Goal: Task Accomplishment & Management: Use online tool/utility

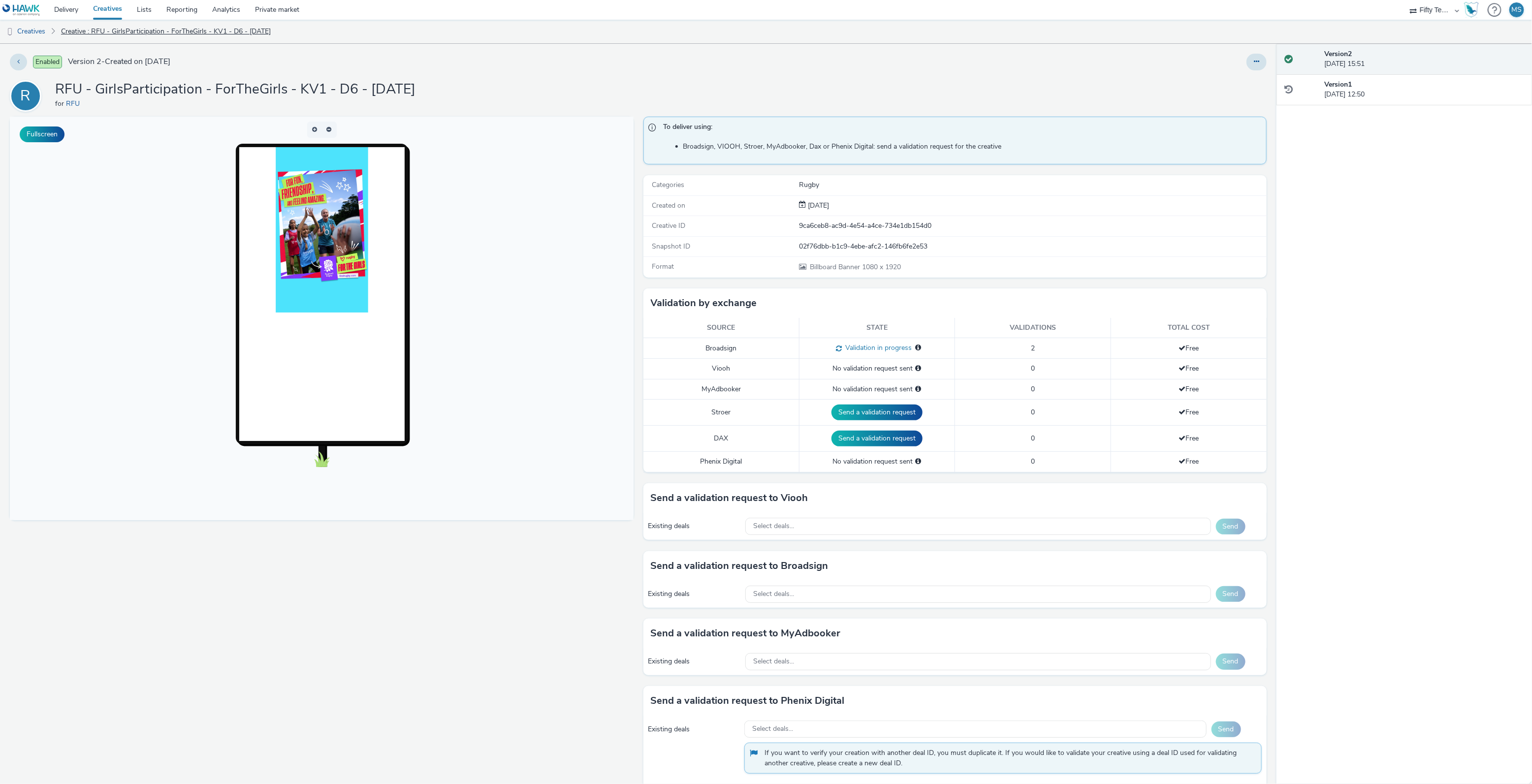
click at [187, 31] on link "Creative : RFU - GirlsParticipation - ForTheGirls - KV1 - D6 - [DATE]" at bounding box center [165, 32] width 219 height 24
click at [31, 30] on link "Creatives" at bounding box center [25, 32] width 50 height 24
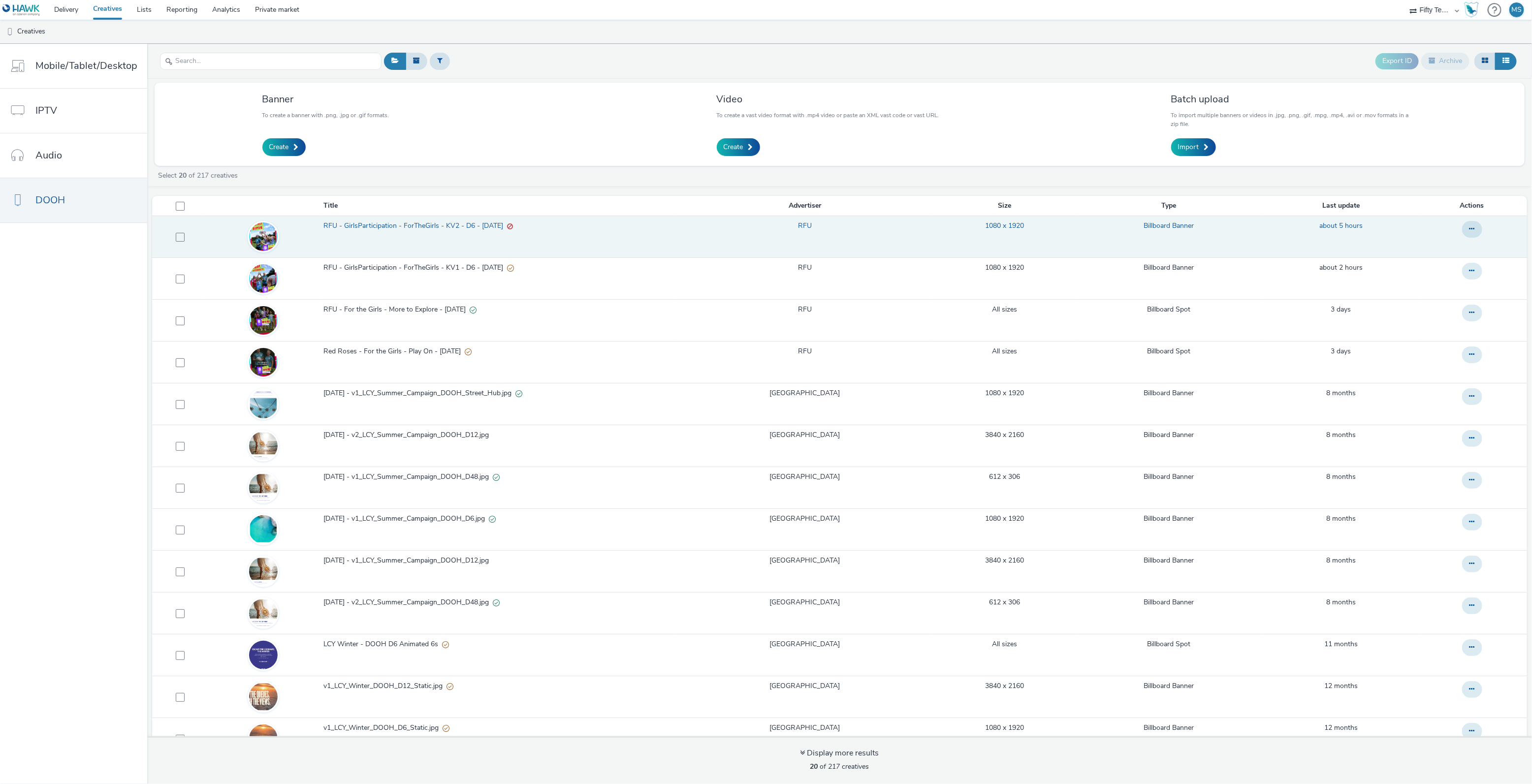
click at [382, 228] on span "RFU - GirlsParticipation - ForTheGirls - KV2 - D6 - 21st Aug" at bounding box center [415, 226] width 184 height 10
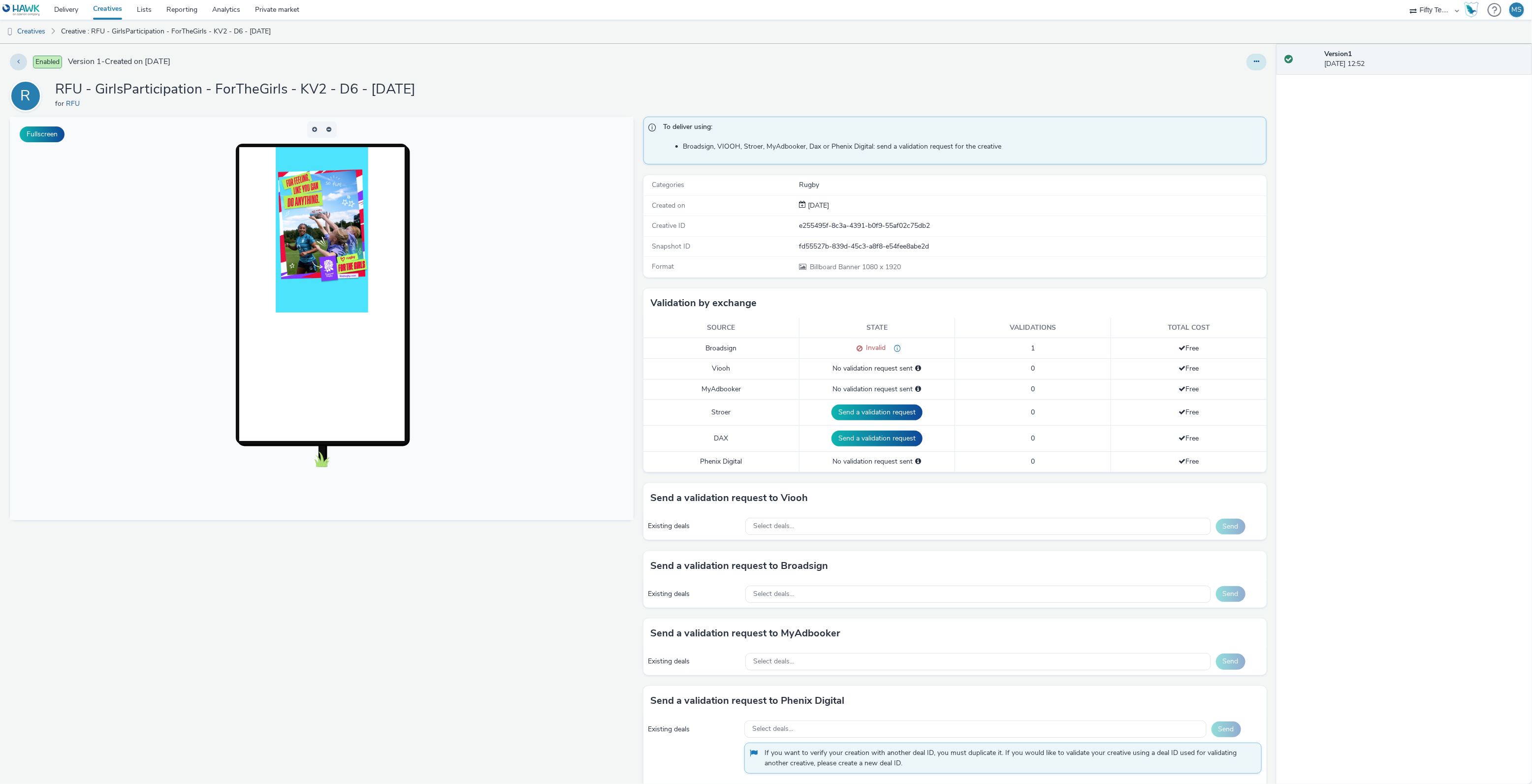
click at [1254, 67] on button at bounding box center [1257, 62] width 20 height 17
click at [1237, 84] on link "Edit" at bounding box center [1230, 81] width 74 height 20
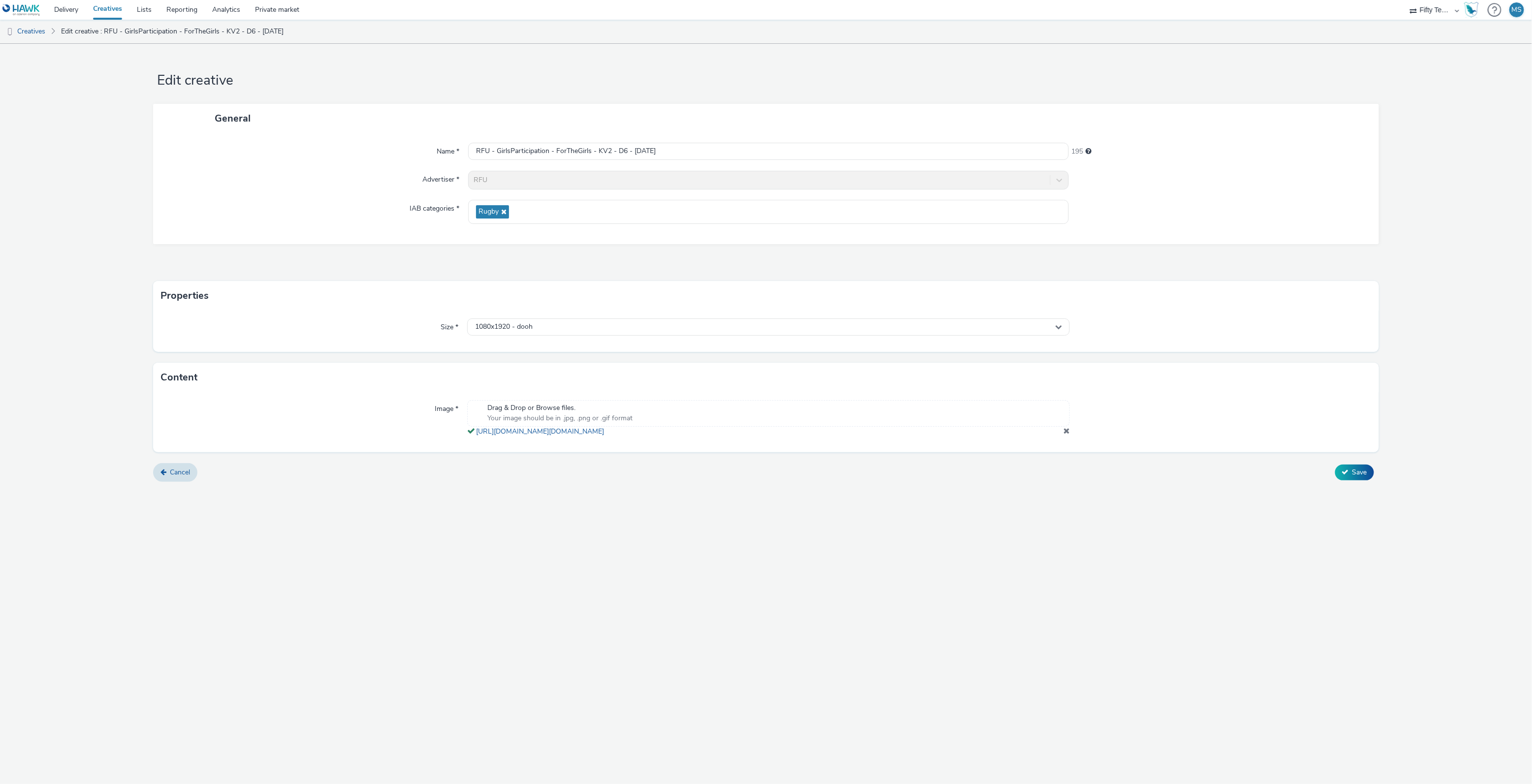
click at [1068, 434] on span at bounding box center [1066, 430] width 7 height 8
click at [605, 414] on span "Your image should be in .jpg, .png or .gif format" at bounding box center [560, 418] width 145 height 10
click at [1338, 471] on button "Save" at bounding box center [1354, 476] width 39 height 15
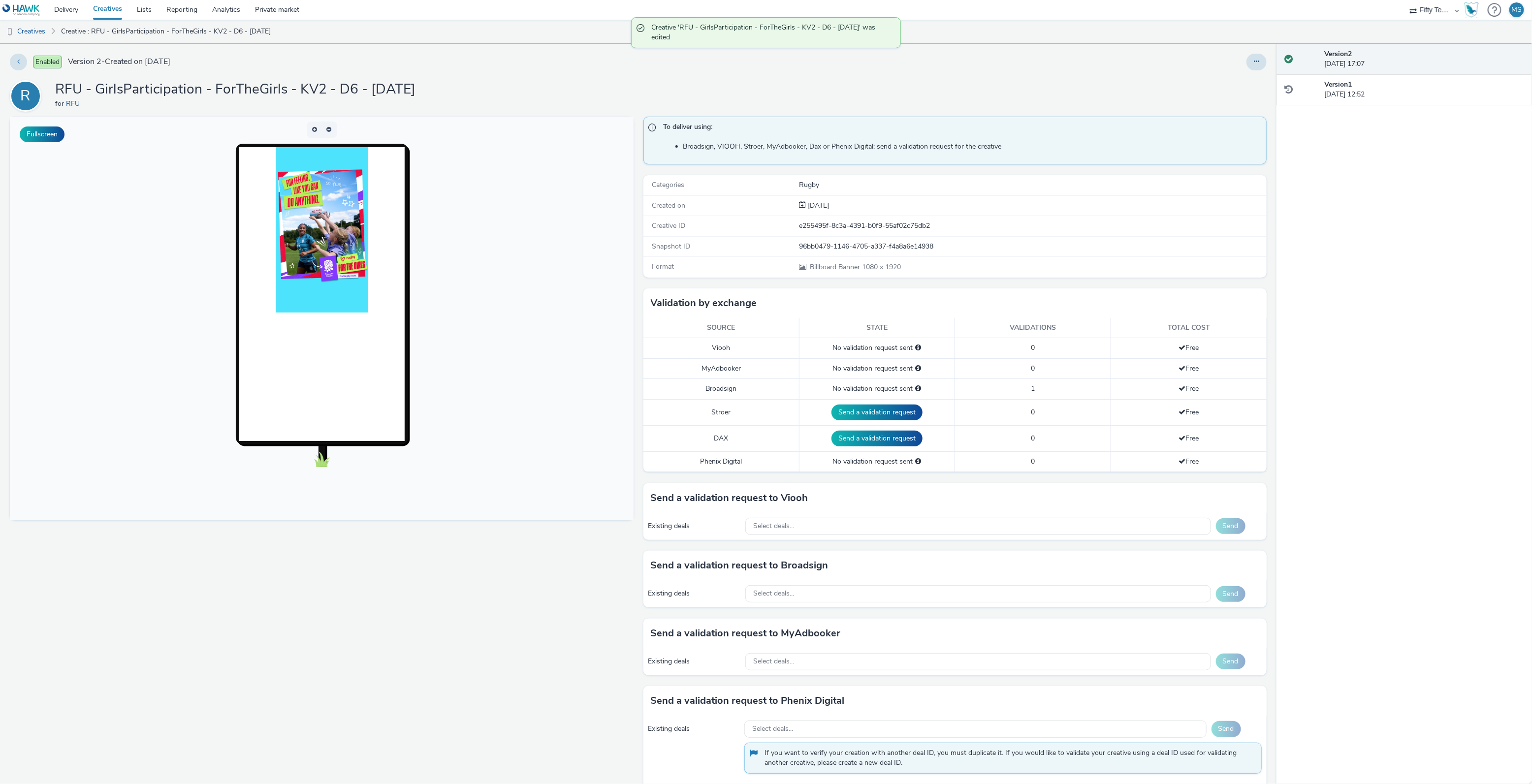
scroll to position [18, 0]
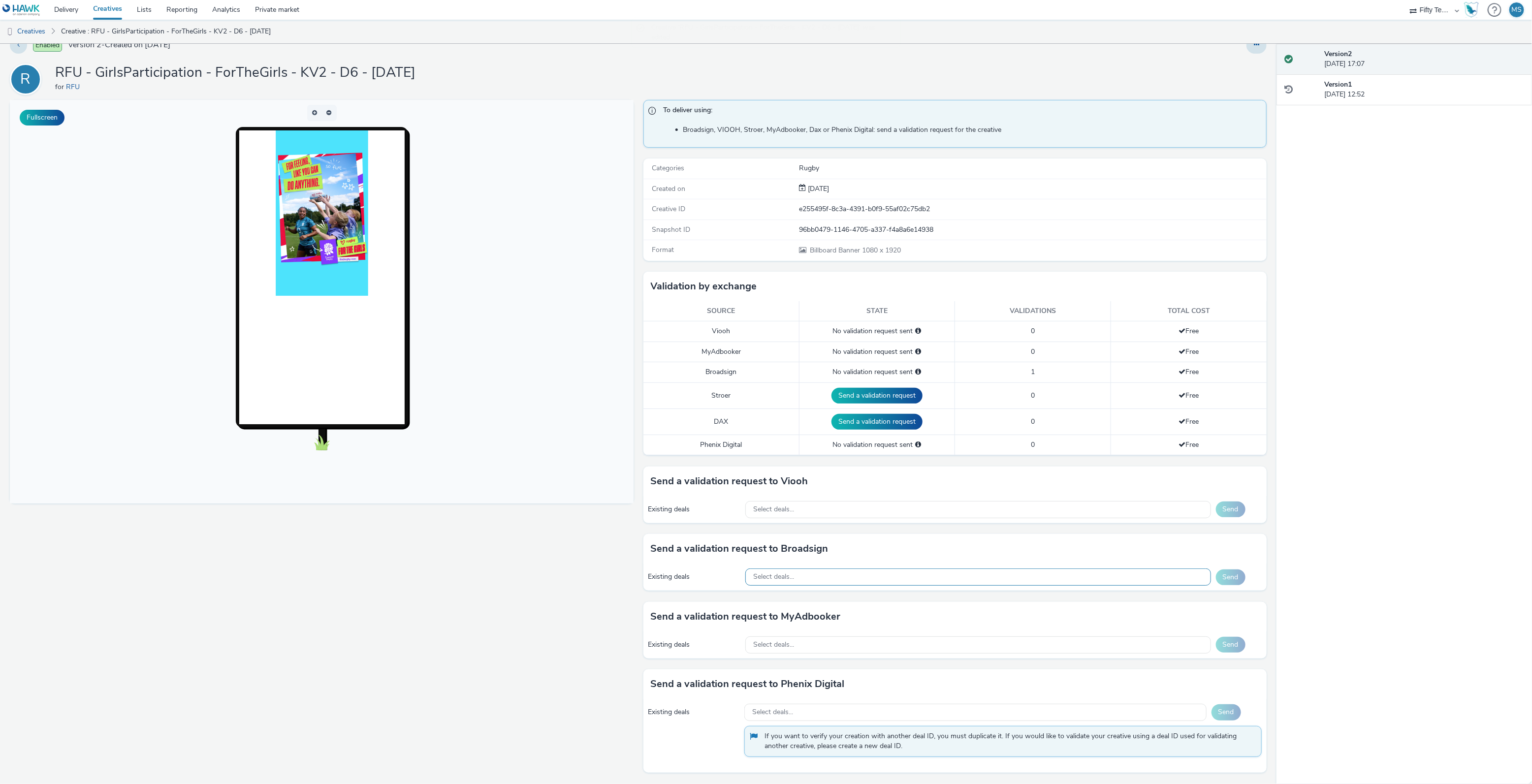
click at [813, 581] on div "Select deals..." at bounding box center [978, 577] width 466 height 17
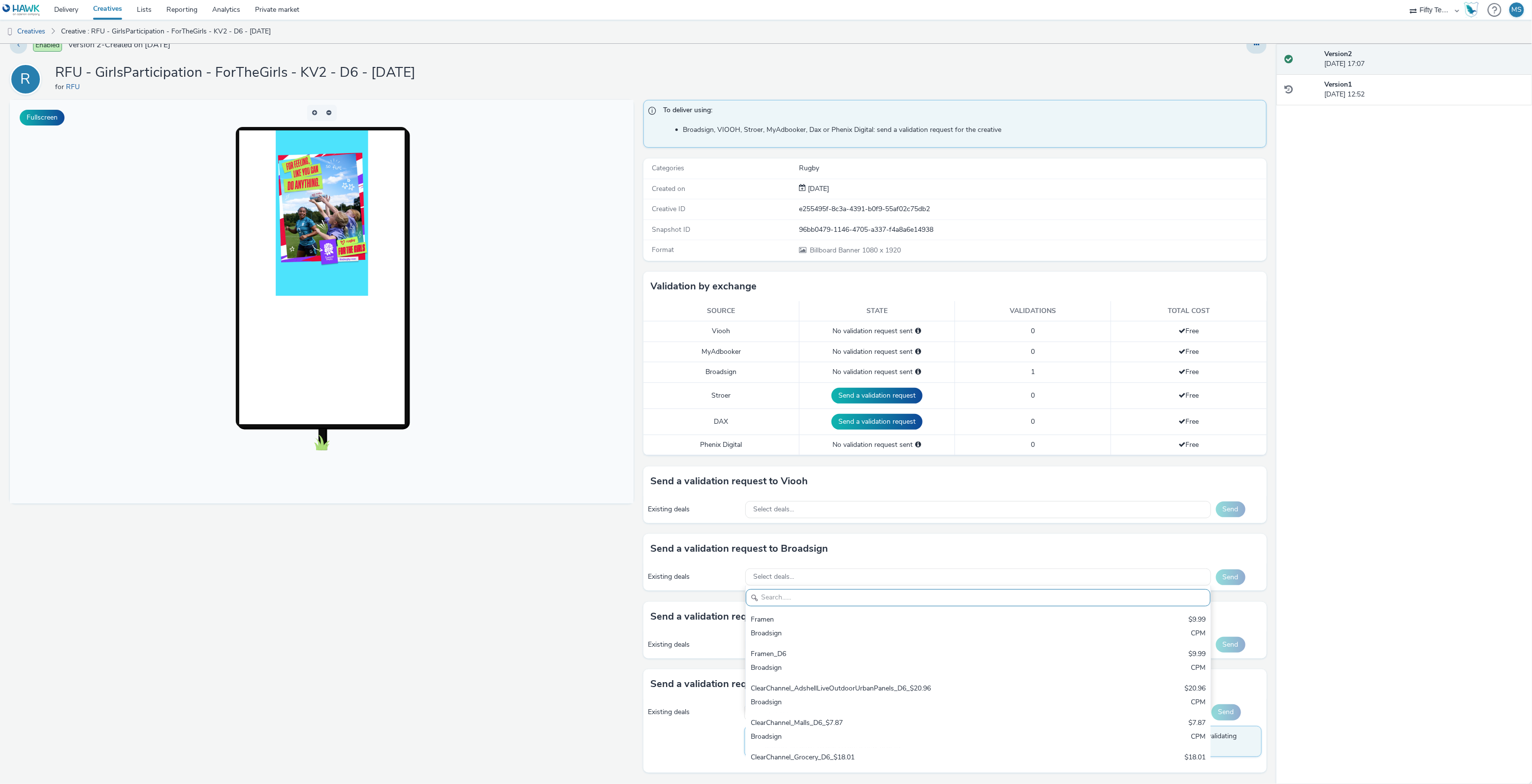
click at [800, 591] on input "text" at bounding box center [978, 597] width 464 height 17
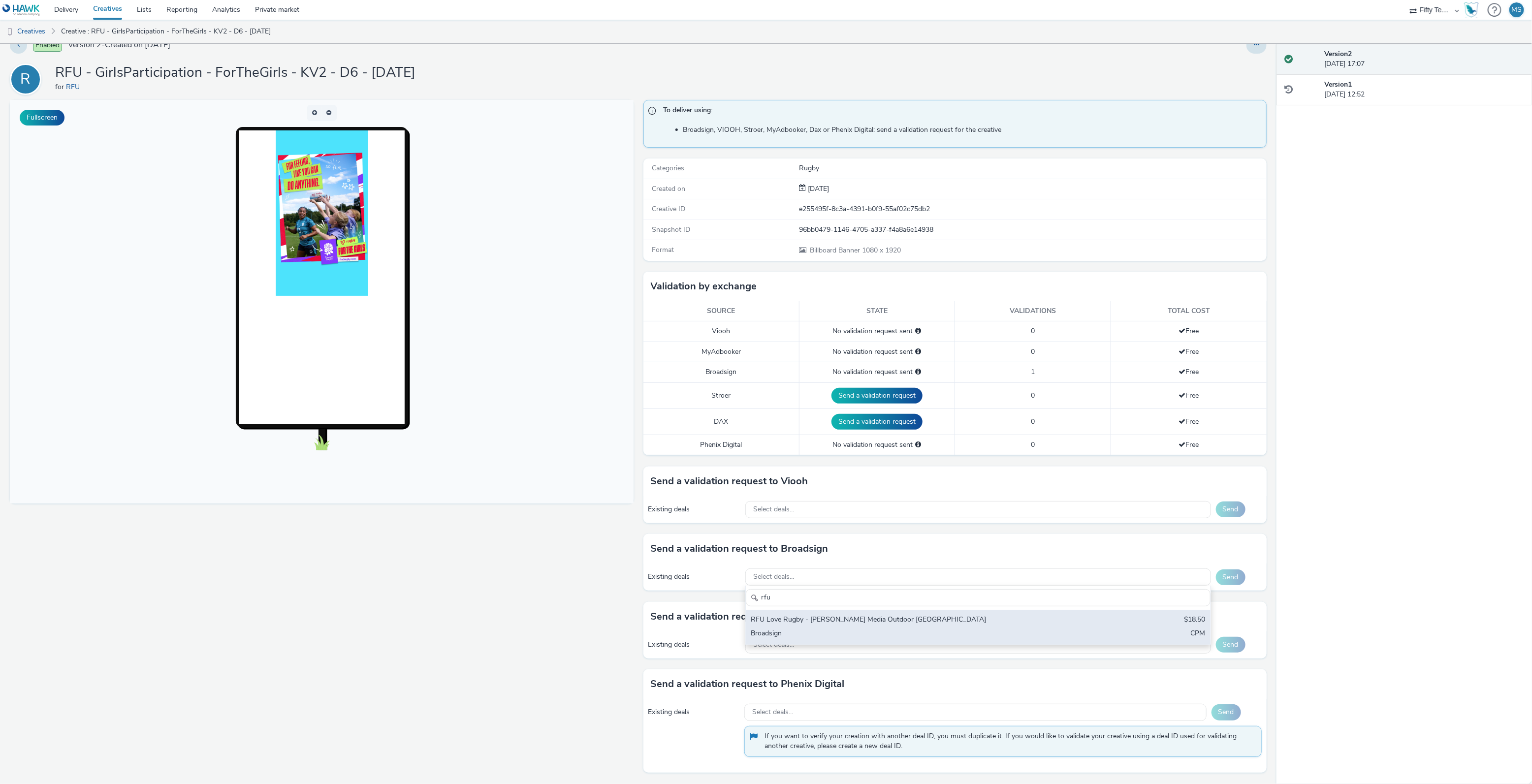
type input "rfu"
click at [796, 618] on div "RFU Love Rugby - Bauer Media Outdoor UK" at bounding box center [901, 620] width 302 height 11
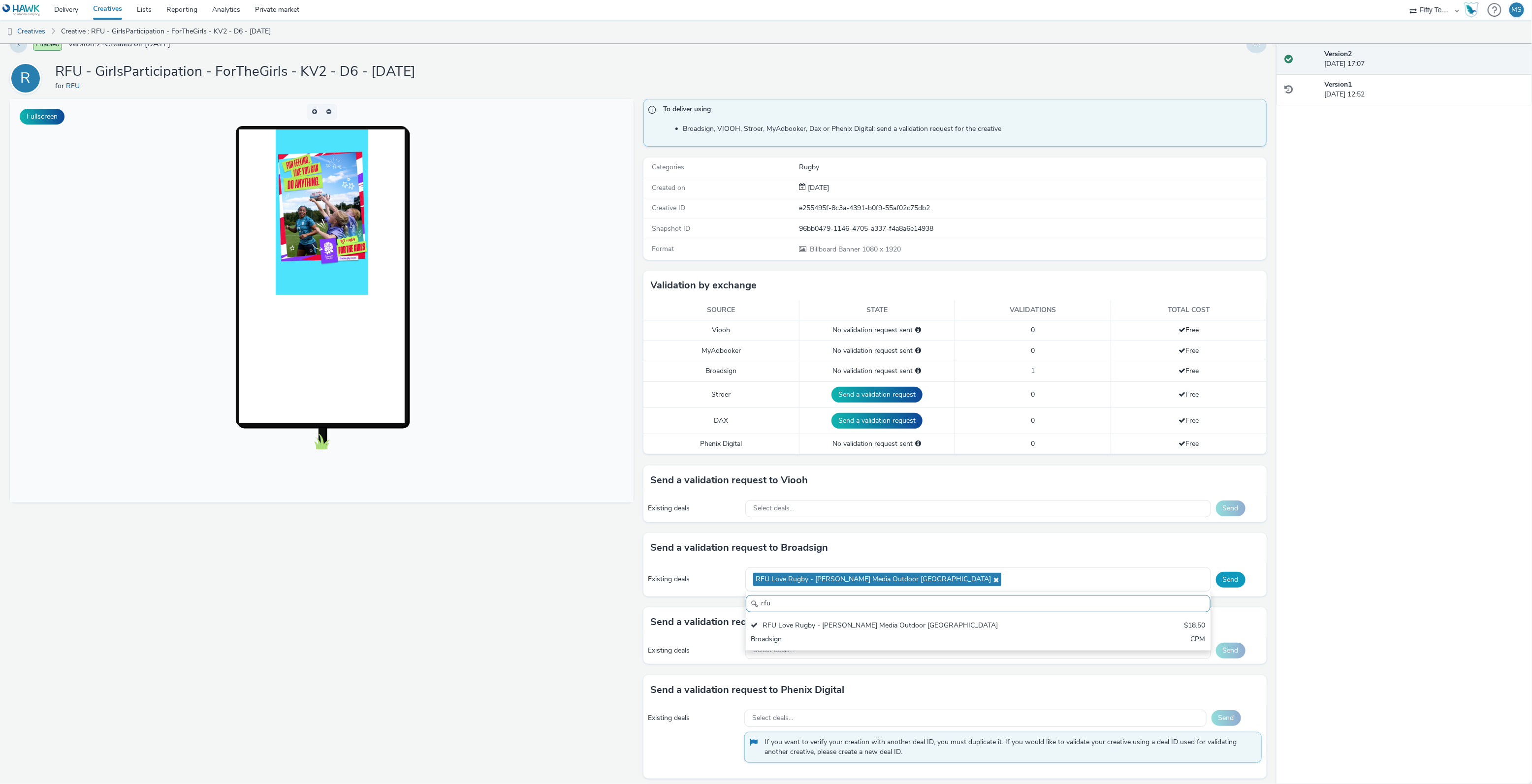
click at [1236, 581] on button "Send" at bounding box center [1231, 580] width 30 height 15
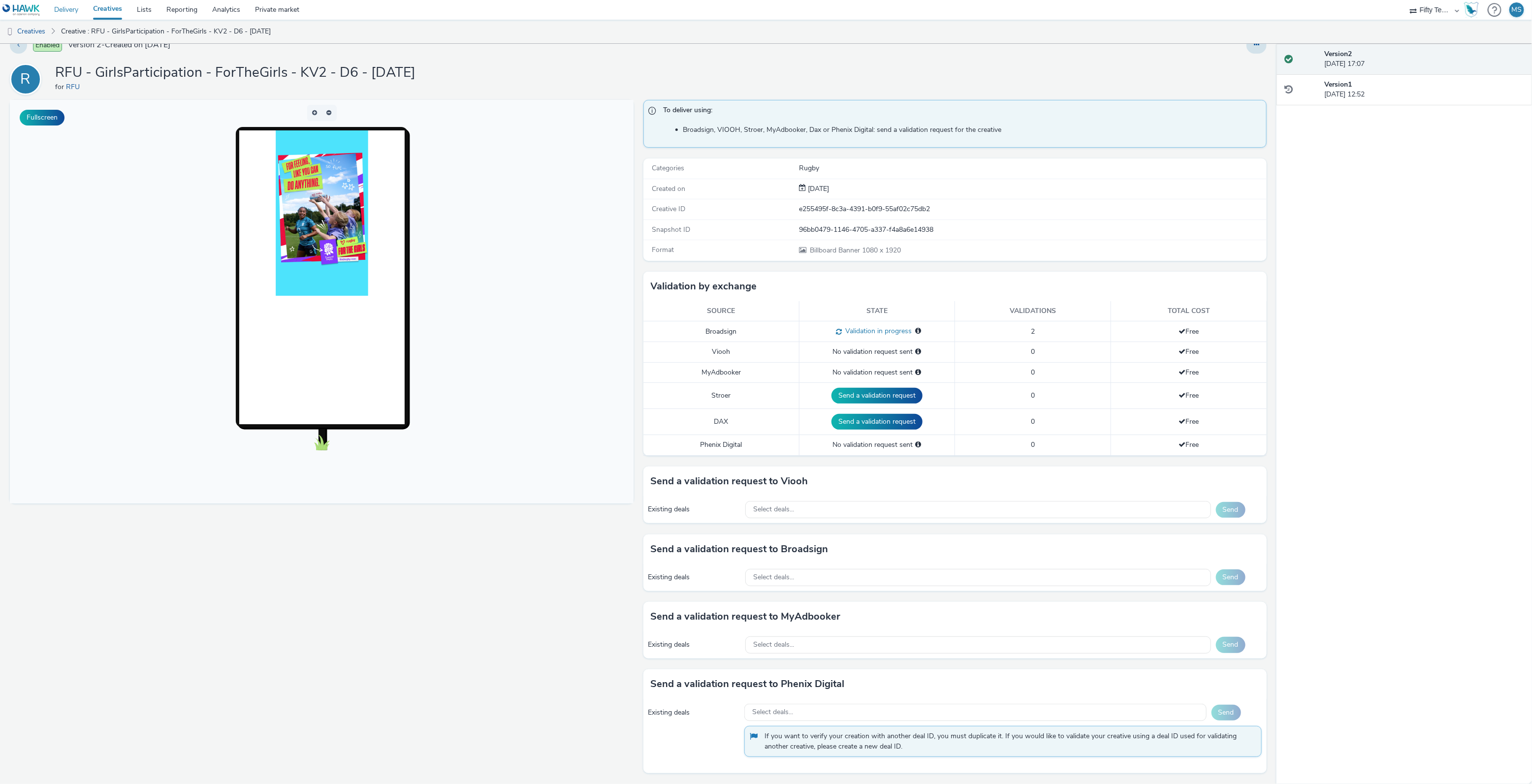
click at [67, 7] on link "Delivery" at bounding box center [66, 10] width 39 height 20
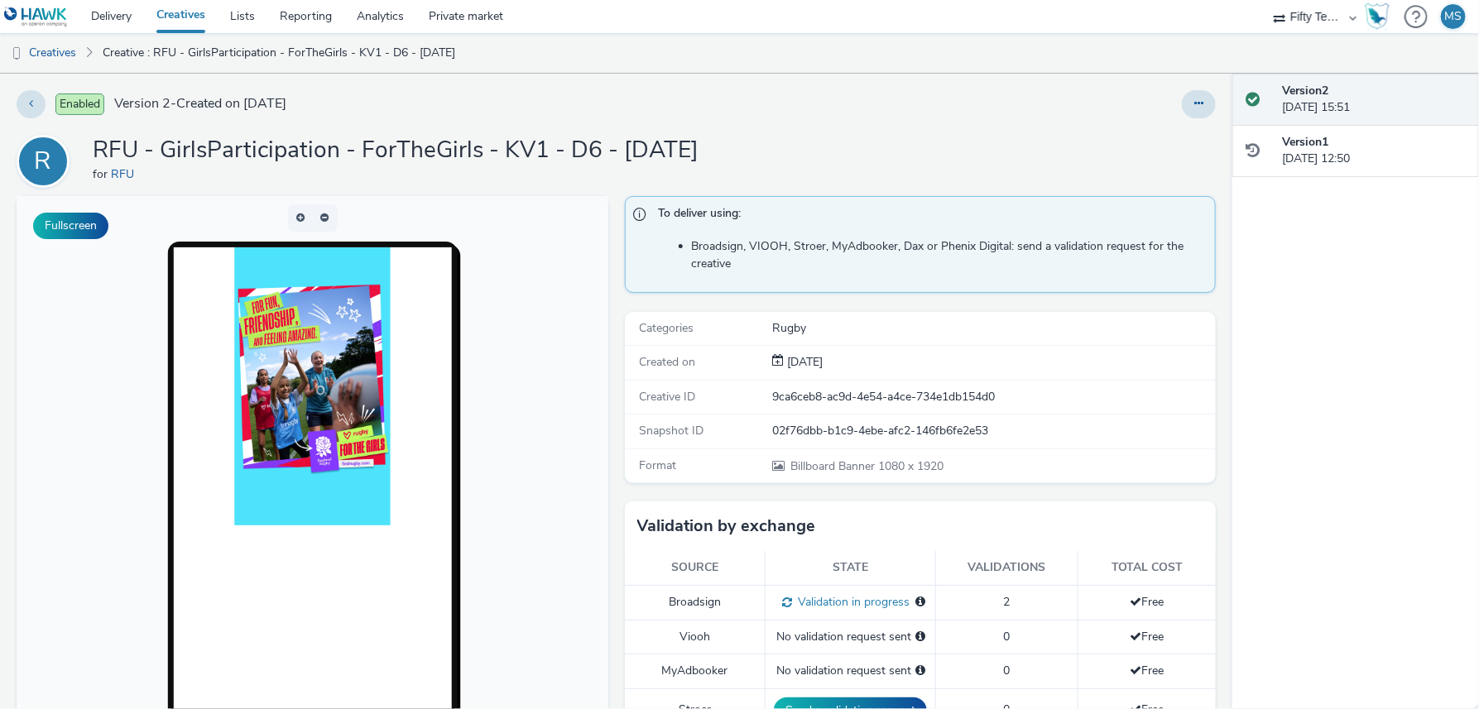
scroll to position [87, 0]
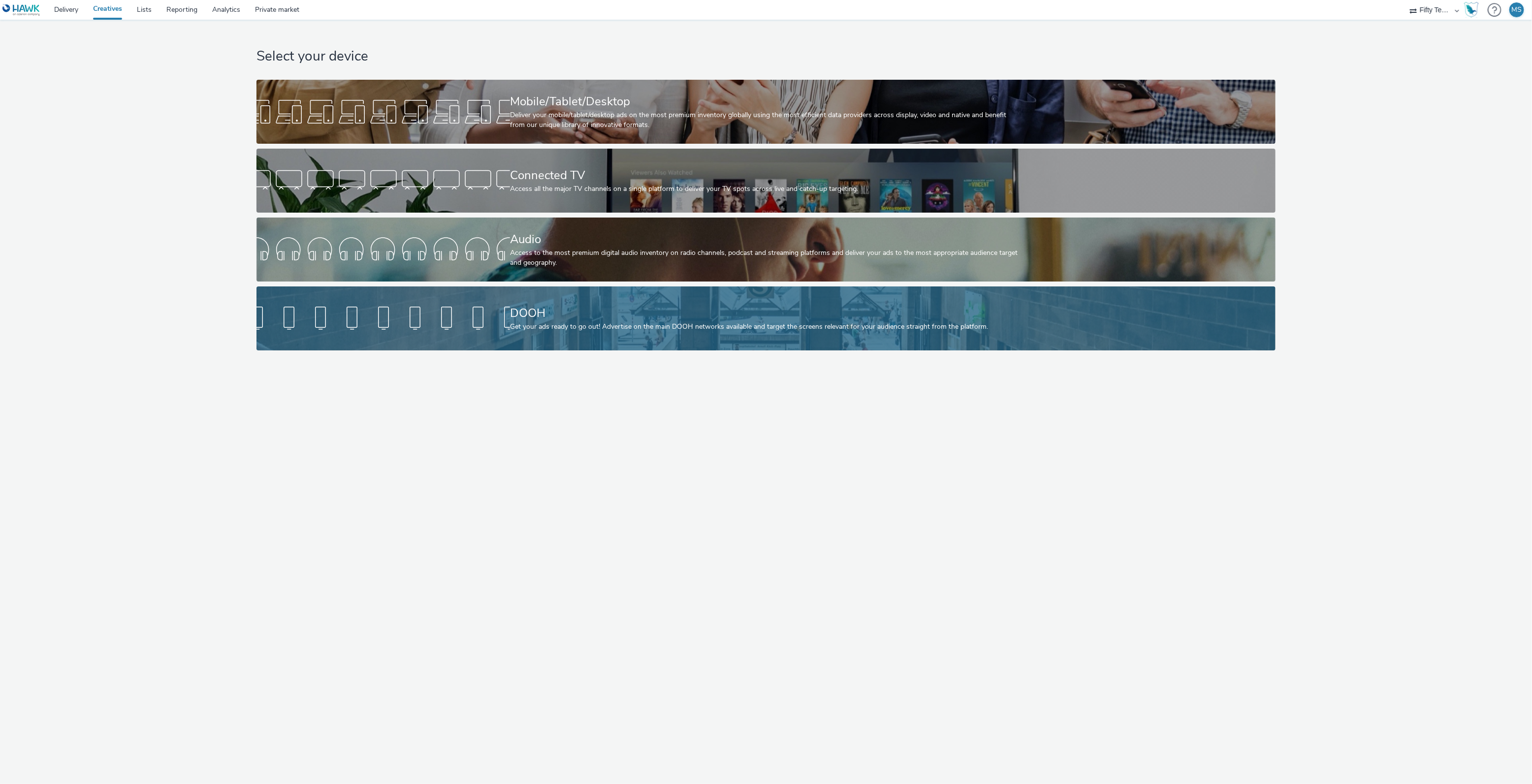
click at [353, 319] on div at bounding box center [383, 318] width 253 height 32
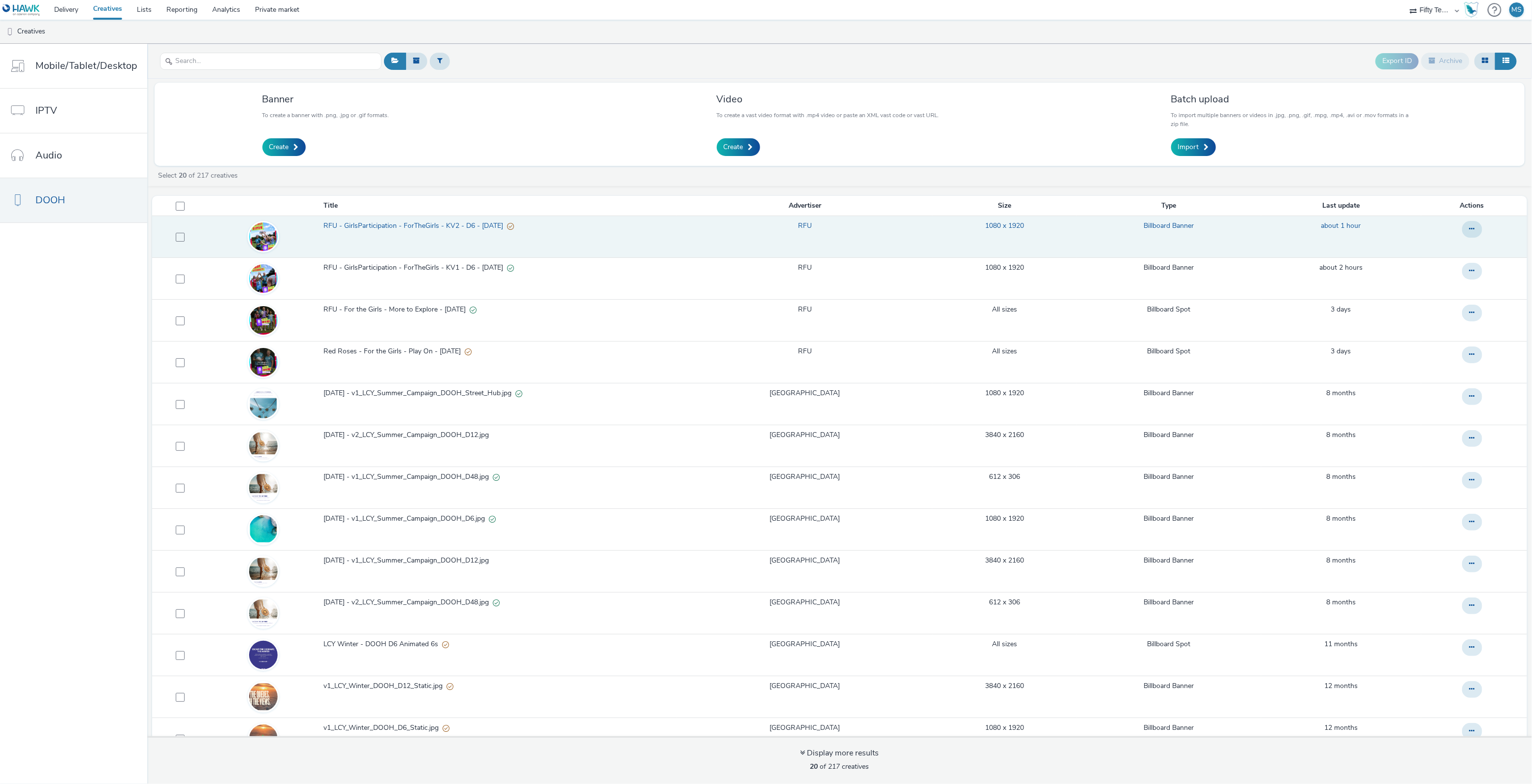
click at [401, 235] on link "RFU - GirlsParticipation - ForTheGirls - KV2 - D6 - [DATE]" at bounding box center [500, 228] width 353 height 15
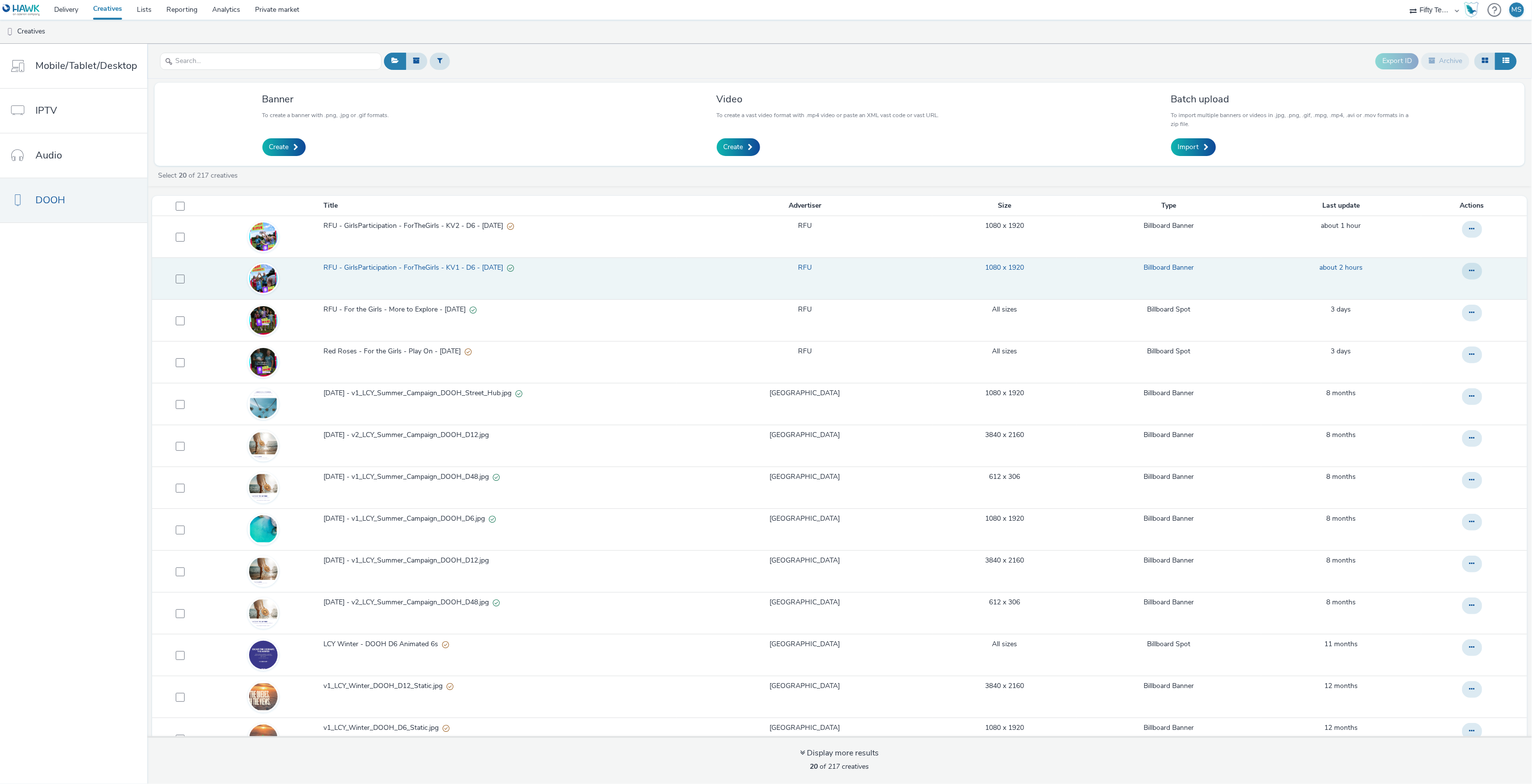
click at [401, 265] on span "RFU - GirlsParticipation - ForTheGirls - KV1 - D6 - [DATE]" at bounding box center [415, 267] width 184 height 10
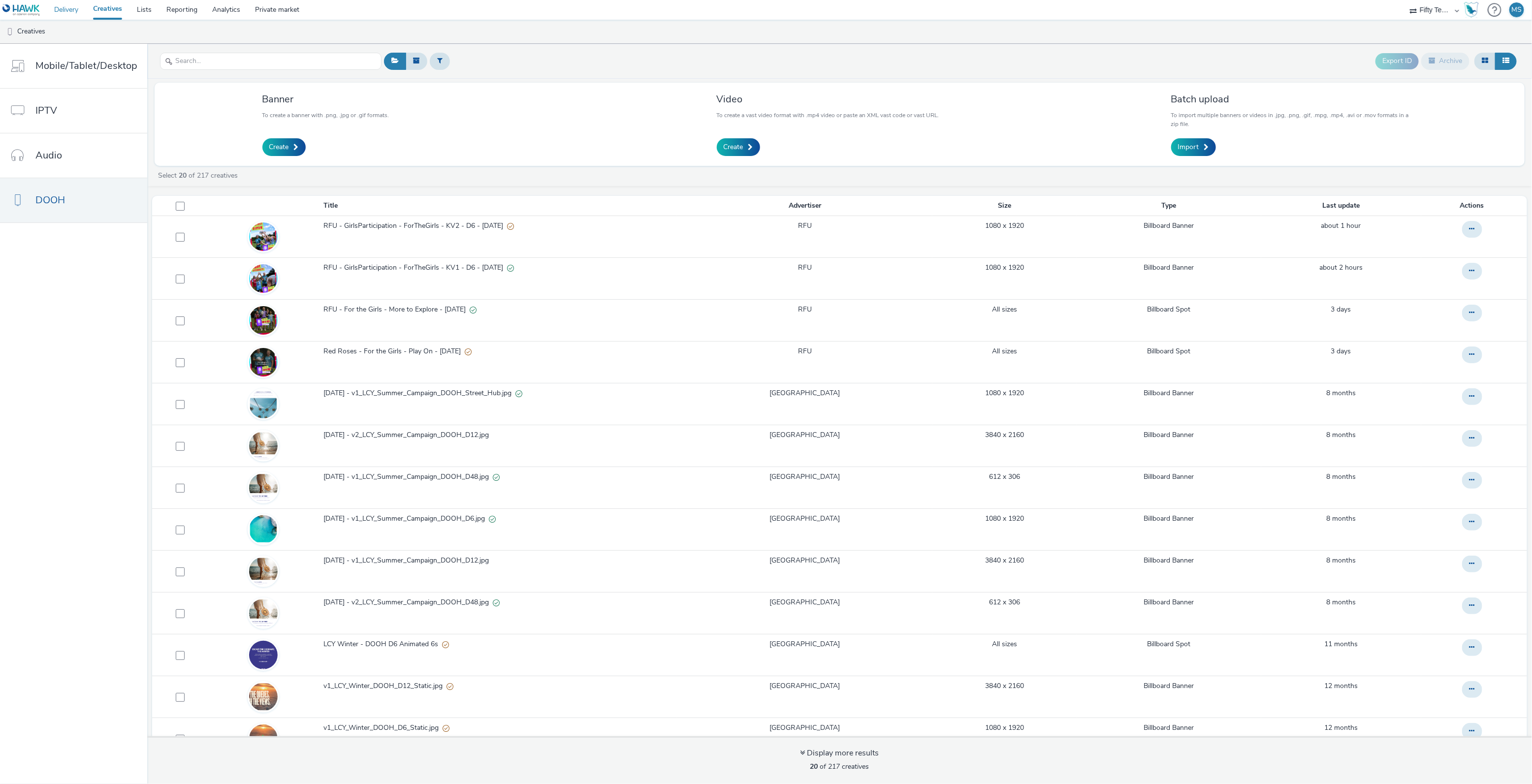
click at [56, 14] on link "Delivery" at bounding box center [66, 10] width 39 height 20
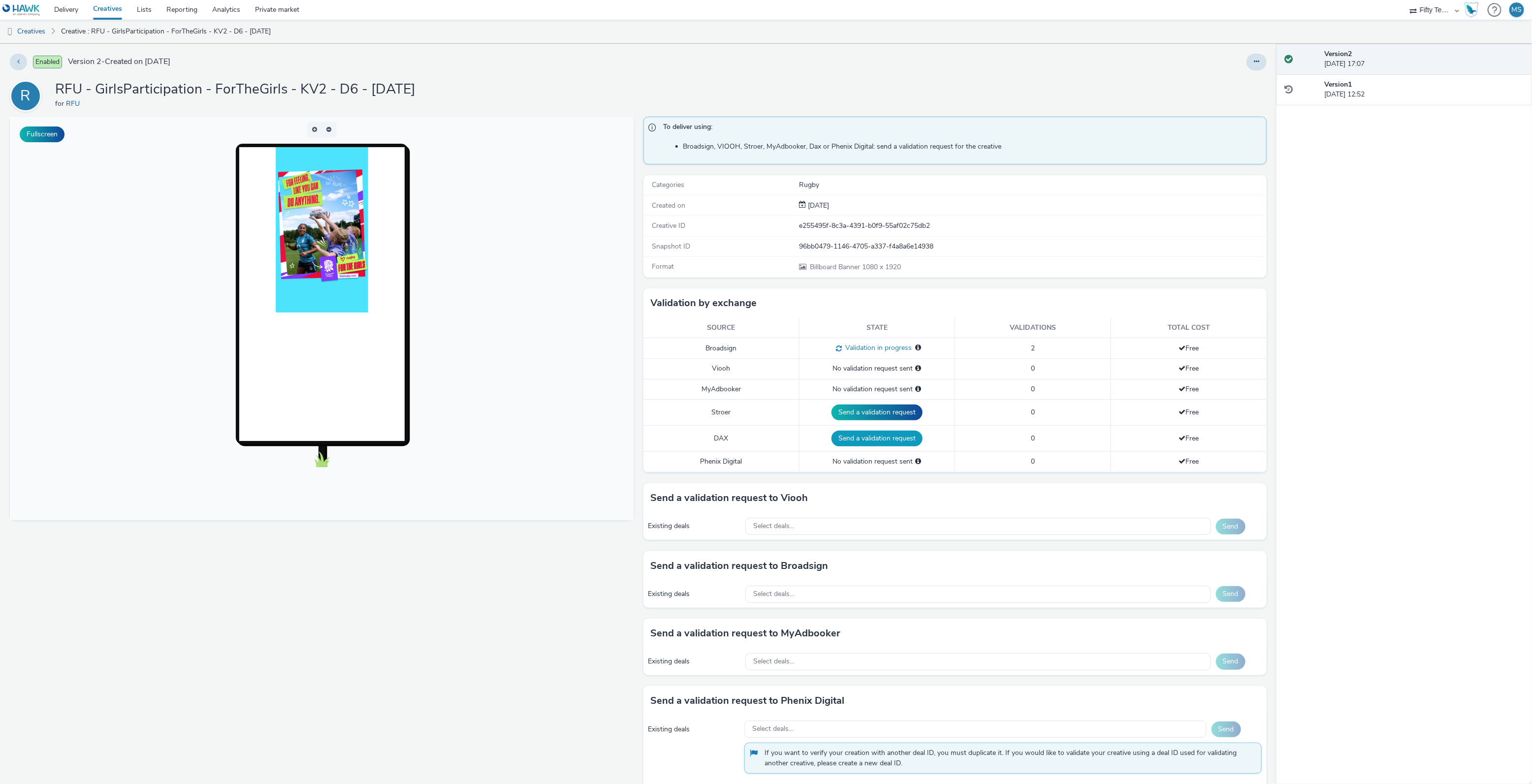
click at [857, 438] on button "Send a validation request" at bounding box center [877, 438] width 91 height 15
click at [877, 441] on button "Send a validation request" at bounding box center [877, 438] width 91 height 15
